Goal: Navigation & Orientation: Find specific page/section

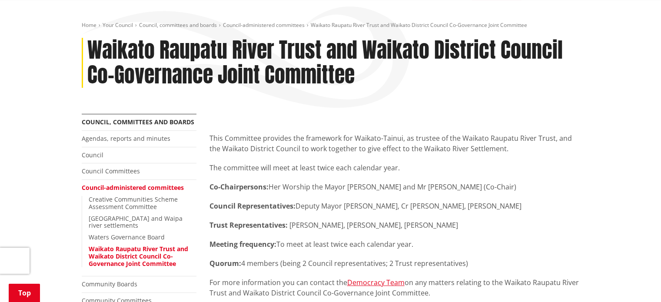
scroll to position [130, 0]
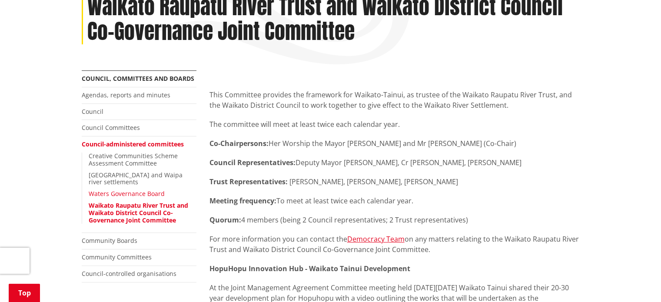
click at [146, 189] on link "Waters Governance Board" at bounding box center [127, 193] width 76 height 8
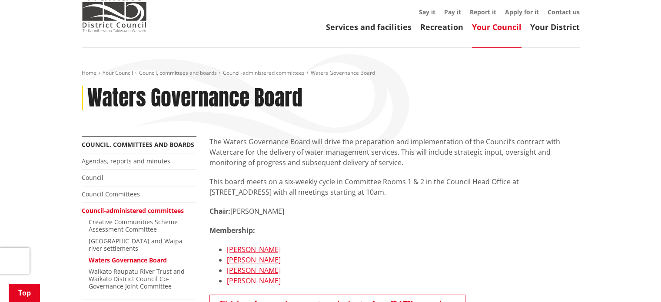
scroll to position [130, 0]
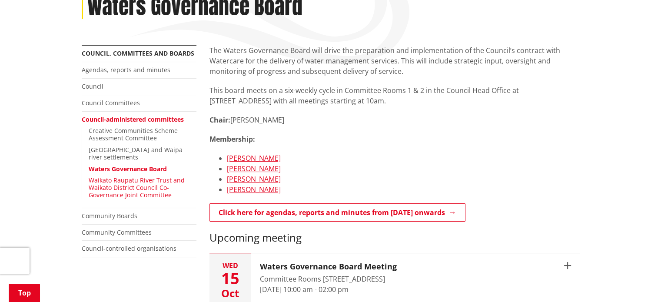
click at [136, 179] on link "Waikato Raupatu River Trust and Waikato District Council Co-Governance Joint Co…" at bounding box center [137, 187] width 96 height 23
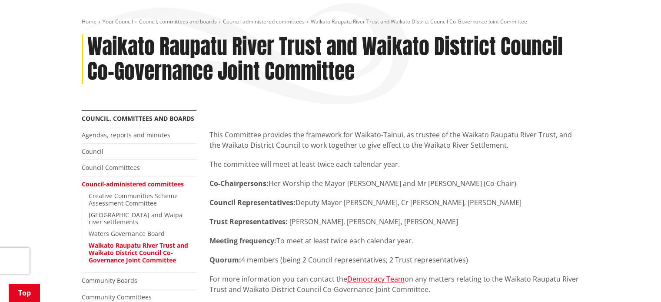
scroll to position [130, 0]
